Goal: Transaction & Acquisition: Download file/media

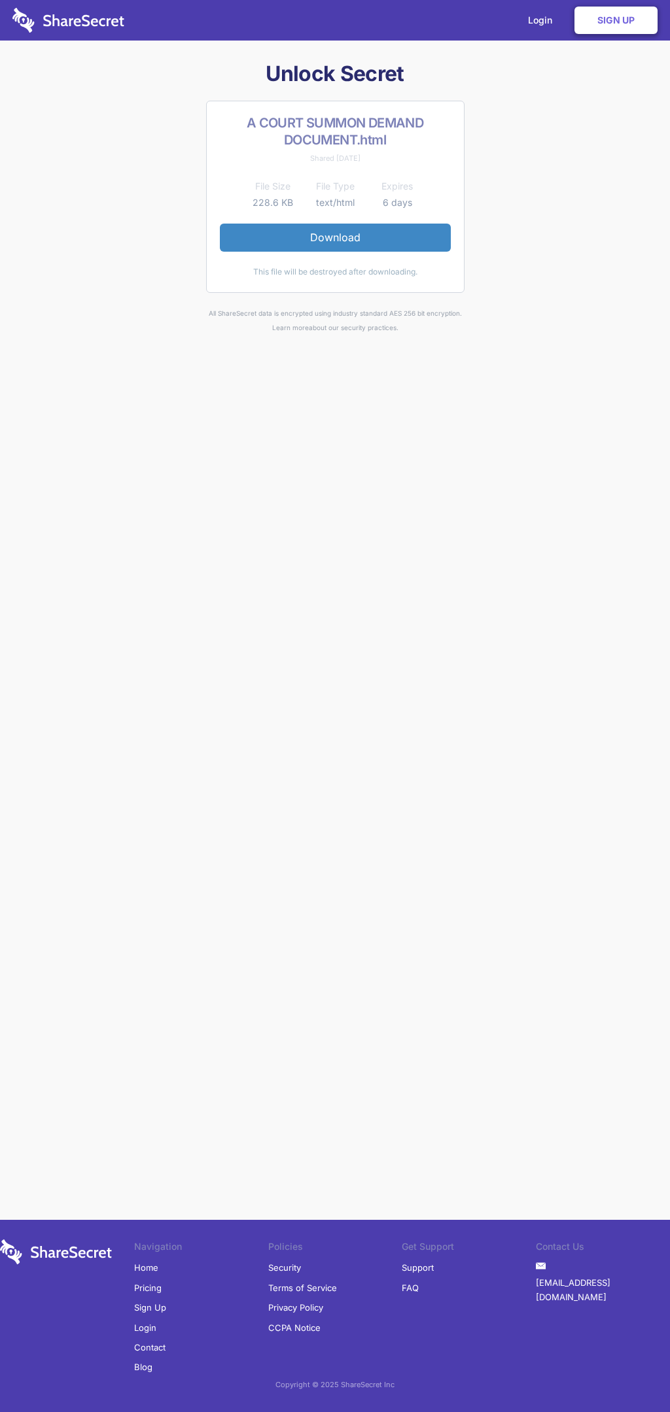
click at [335, 237] on link "Download" at bounding box center [335, 237] width 231 height 27
